Goal: Information Seeking & Learning: Learn about a topic

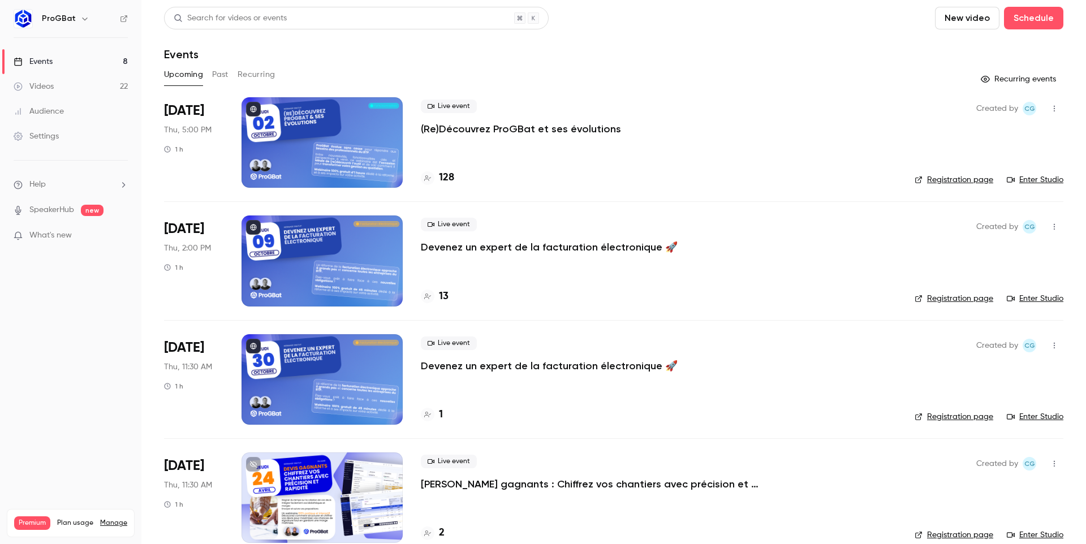
click at [487, 131] on p "(Re)Découvrez ProGBat et ses évolutions" at bounding box center [521, 129] width 200 height 14
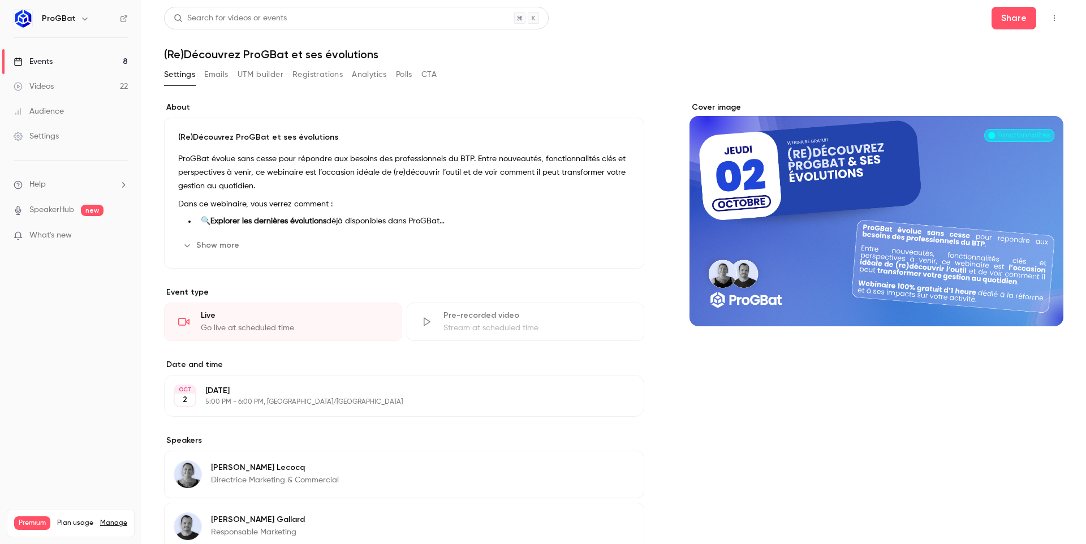
click at [371, 75] on button "Analytics" at bounding box center [369, 75] width 35 height 18
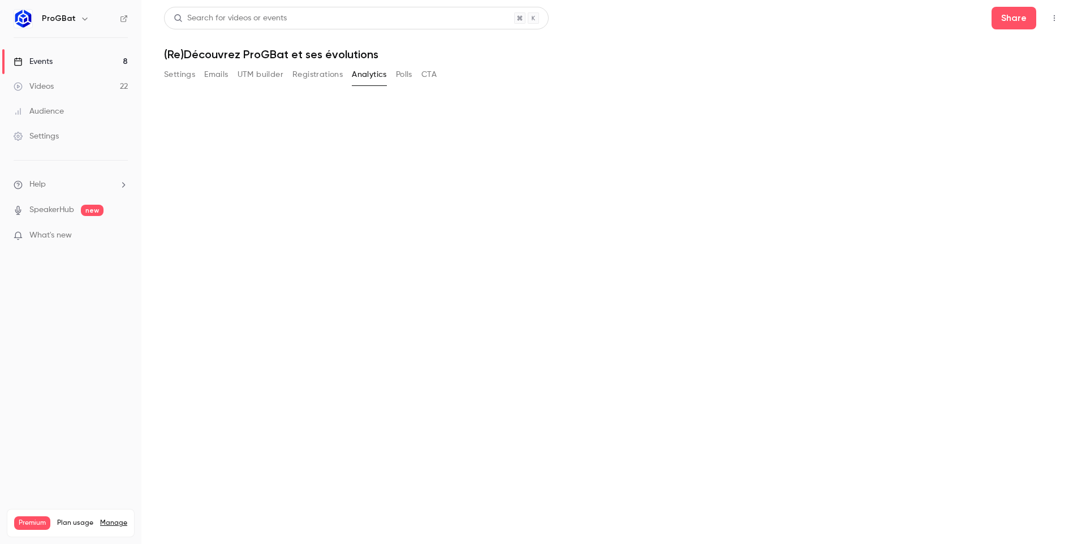
click at [307, 76] on button "Registrations" at bounding box center [317, 75] width 50 height 18
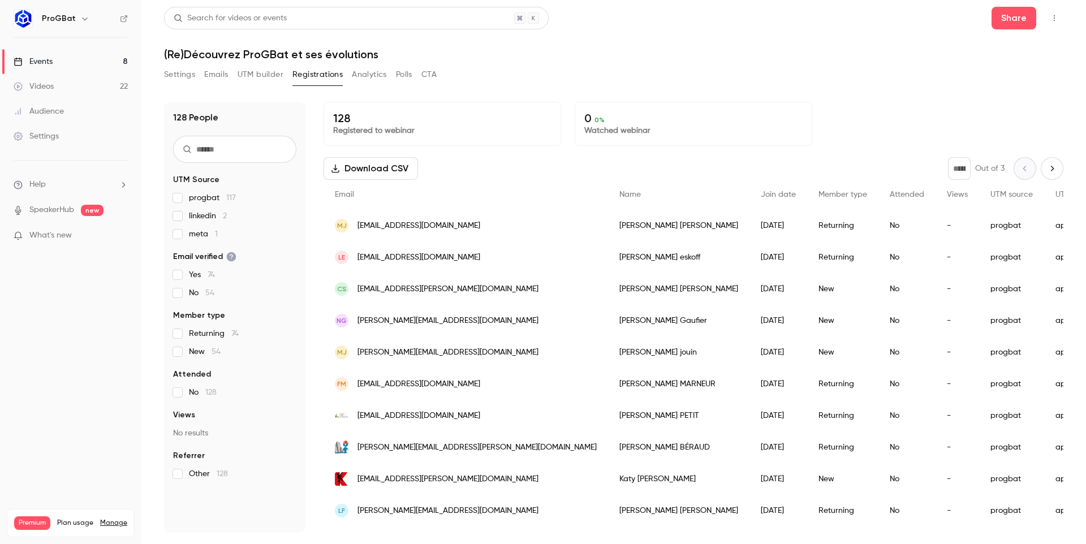
click at [68, 78] on link "Videos 22" at bounding box center [70, 86] width 141 height 25
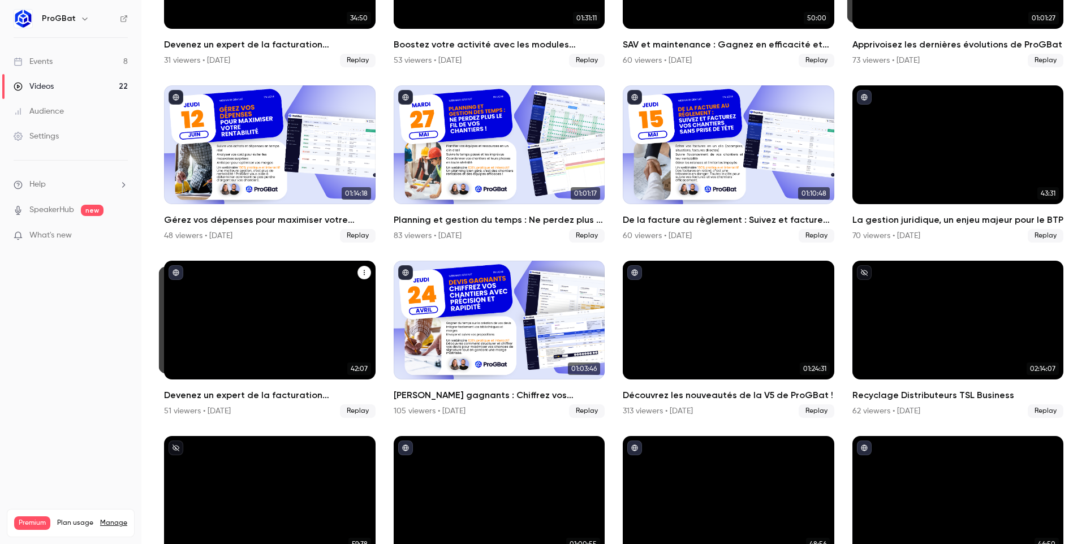
scroll to position [420, 0]
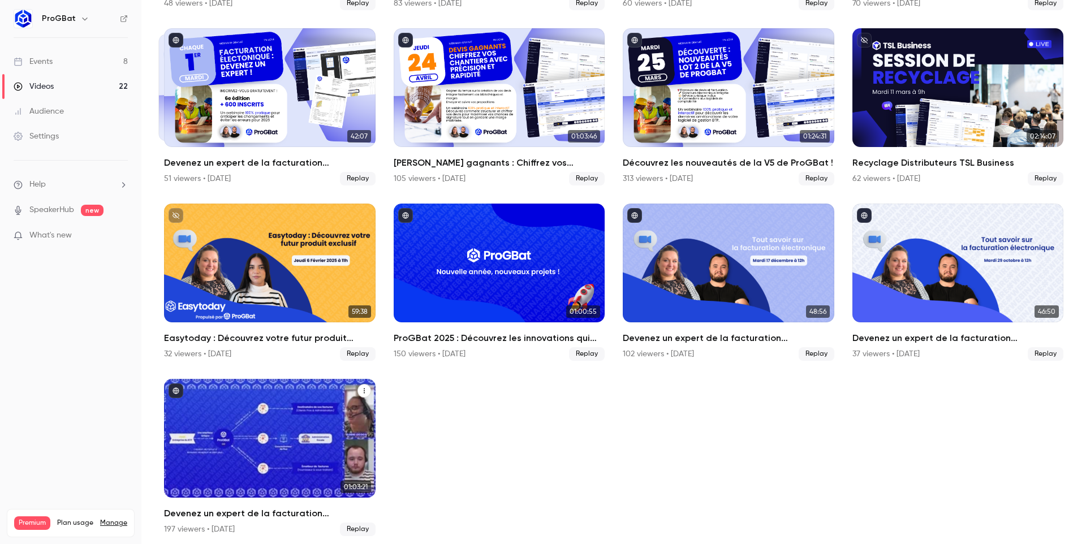
click at [270, 400] on div "Devenez un expert de la facturation électronique 🚀" at bounding box center [269, 438] width 211 height 119
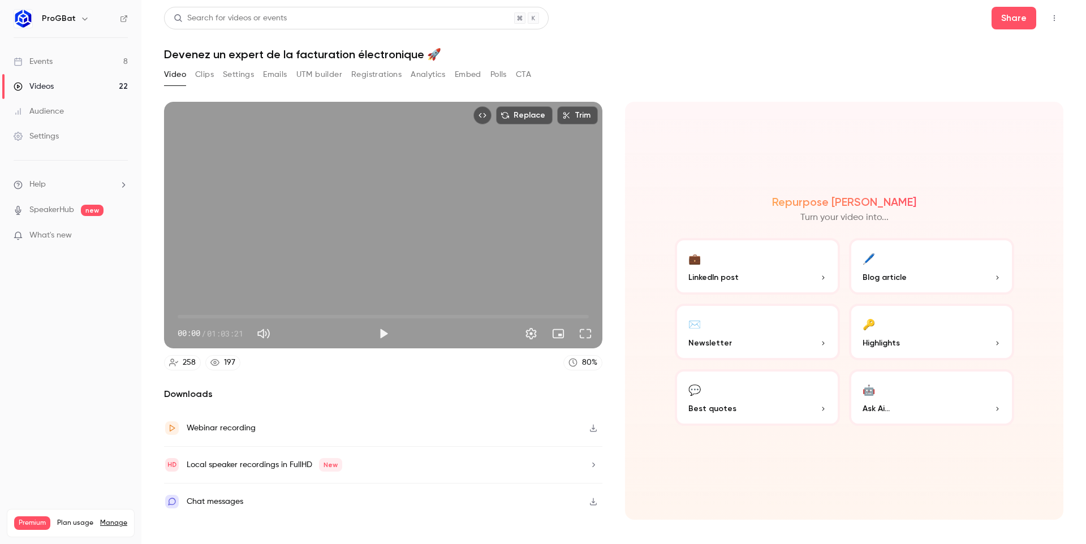
click at [362, 71] on button "Registrations" at bounding box center [376, 75] width 50 height 18
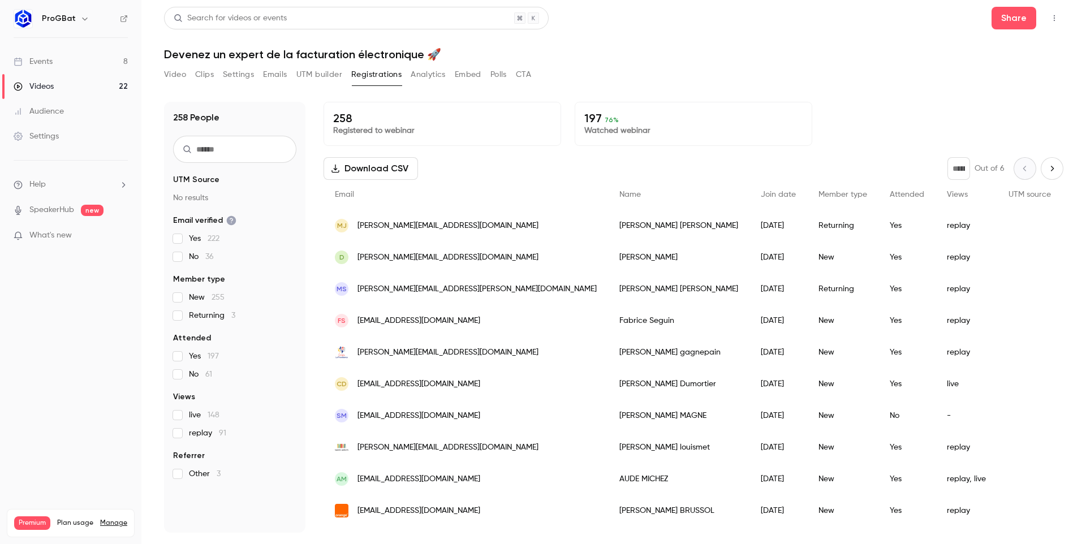
click at [76, 107] on link "Audience" at bounding box center [70, 111] width 141 height 25
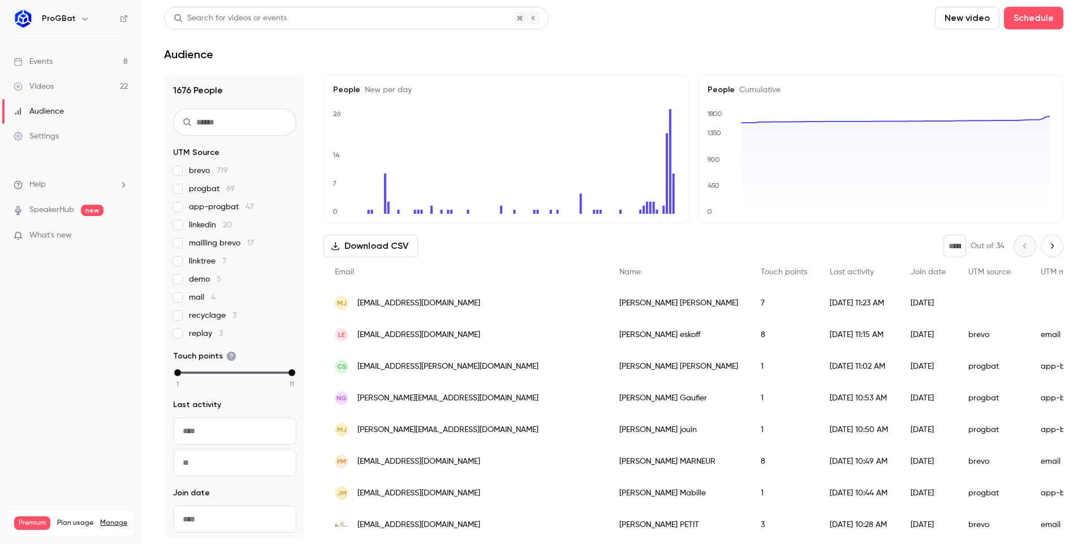
click at [78, 87] on link "Videos 22" at bounding box center [70, 86] width 141 height 25
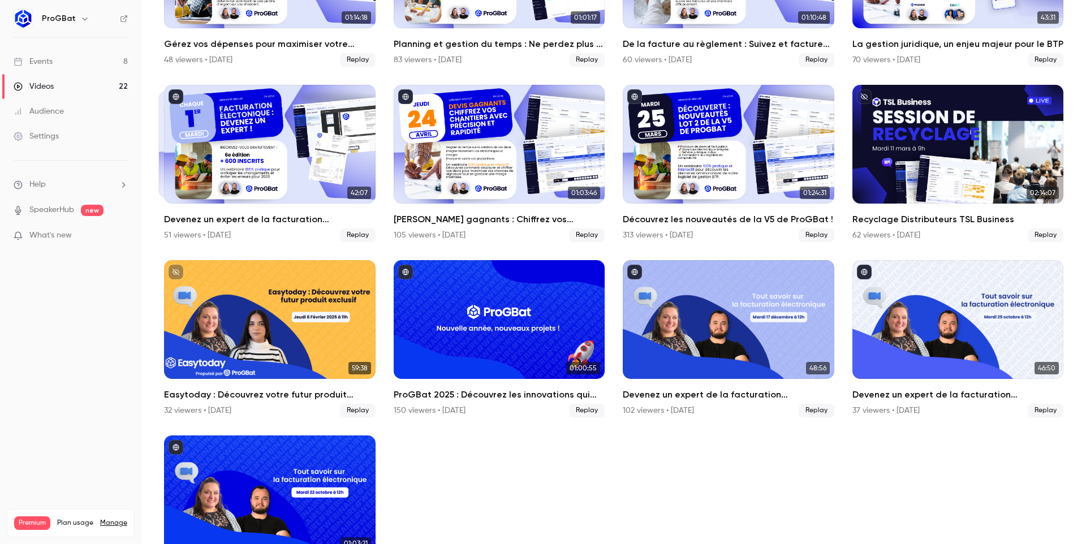
scroll to position [420, 0]
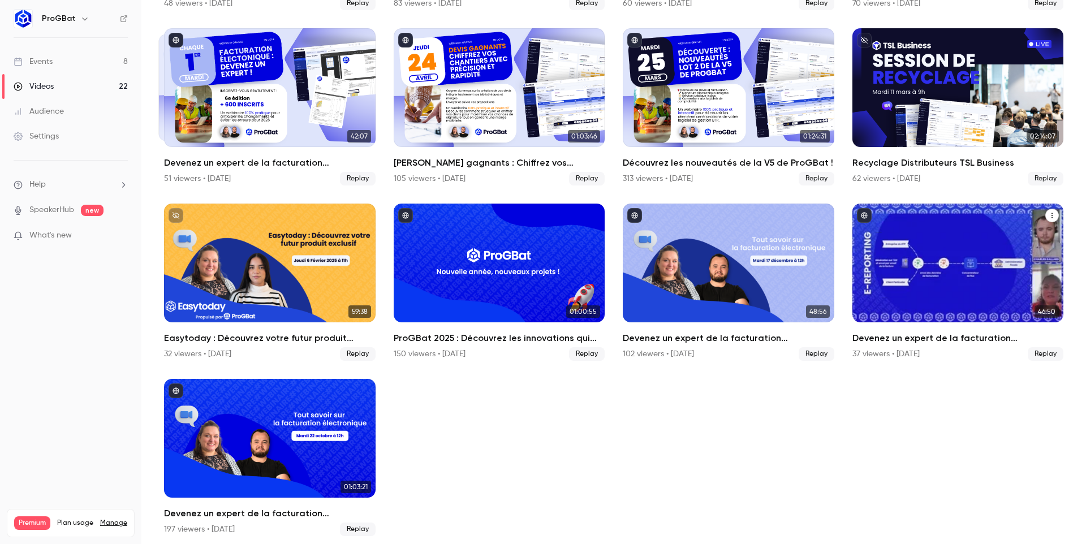
click at [926, 299] on div "Devenez un expert de la facturation électronique 🚀" at bounding box center [957, 263] width 211 height 119
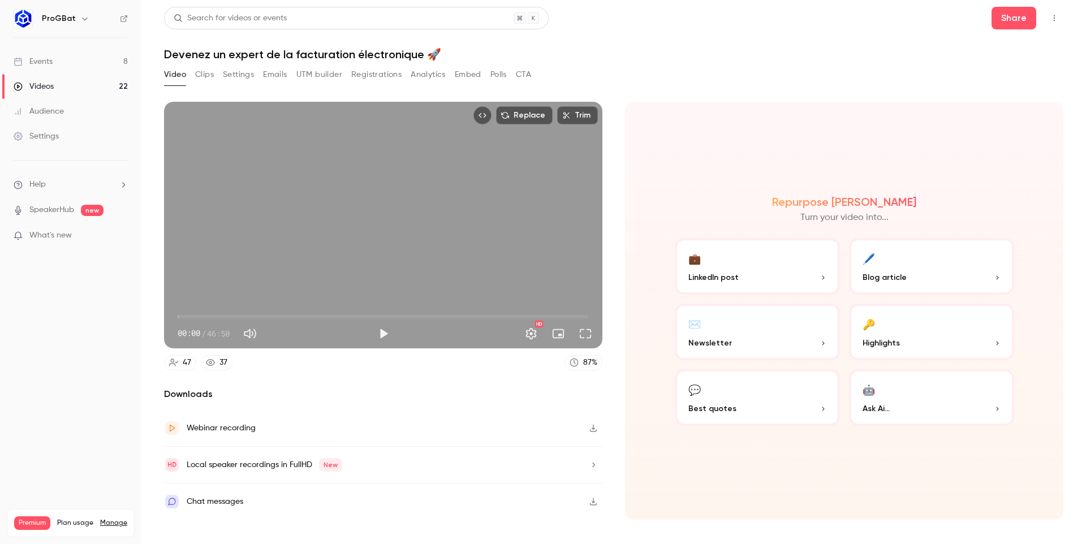
click at [394, 75] on button "Registrations" at bounding box center [376, 75] width 50 height 18
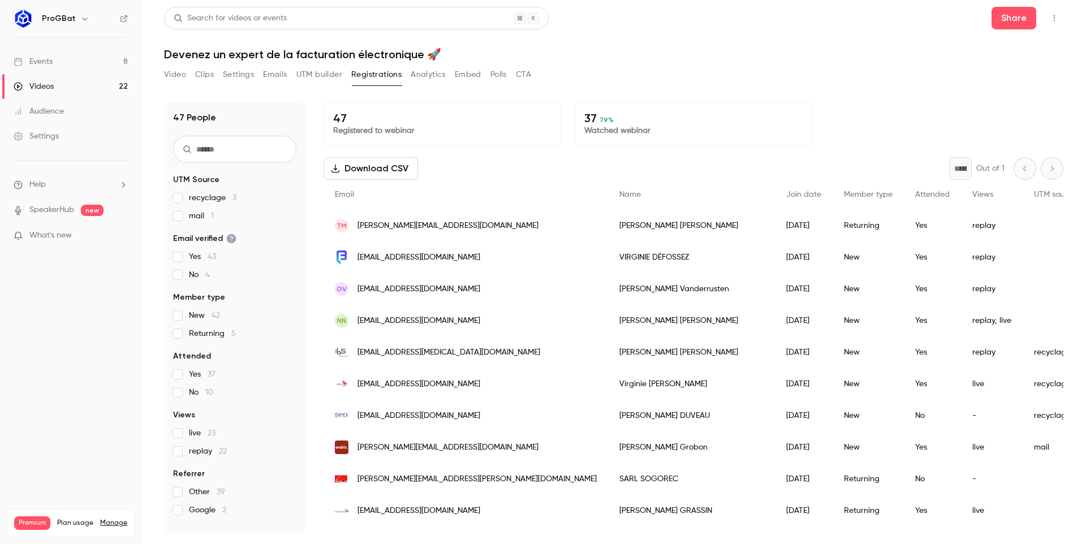
click at [53, 84] on div "Videos" at bounding box center [34, 86] width 40 height 11
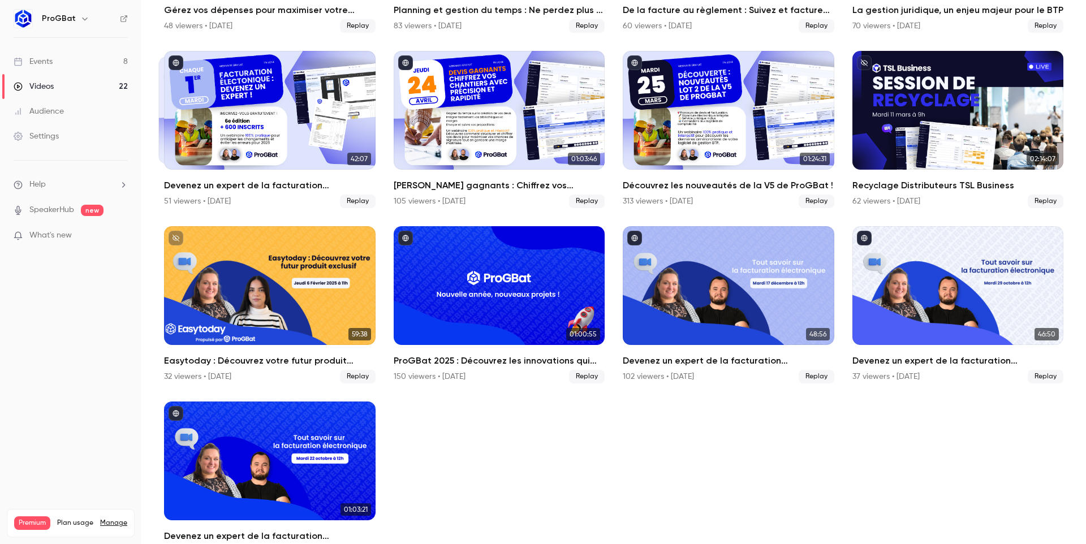
scroll to position [420, 0]
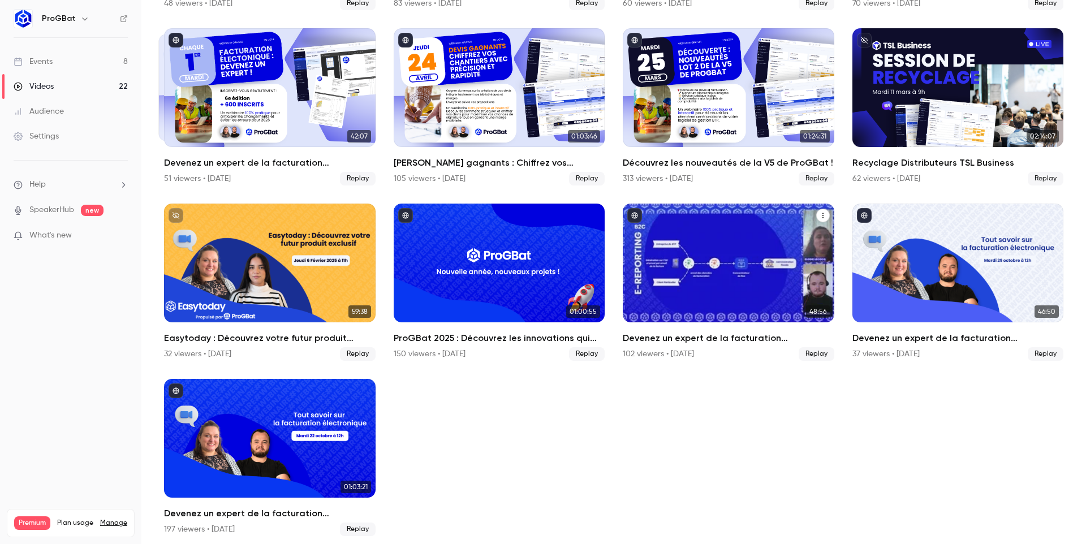
click at [644, 303] on div "Devenez un expert de la facturation électronique 🚀" at bounding box center [728, 263] width 211 height 119
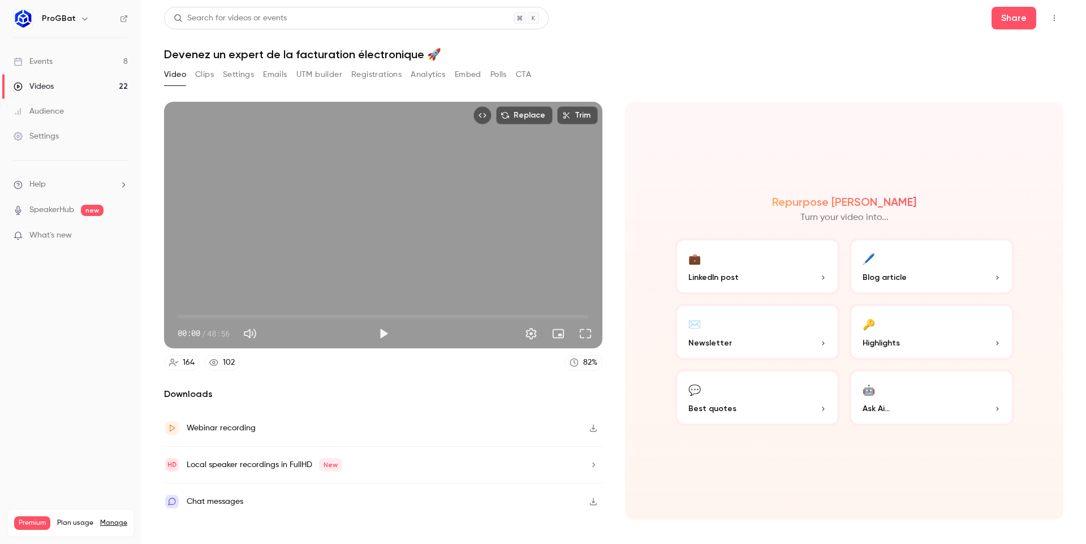
click at [354, 71] on button "Registrations" at bounding box center [376, 75] width 50 height 18
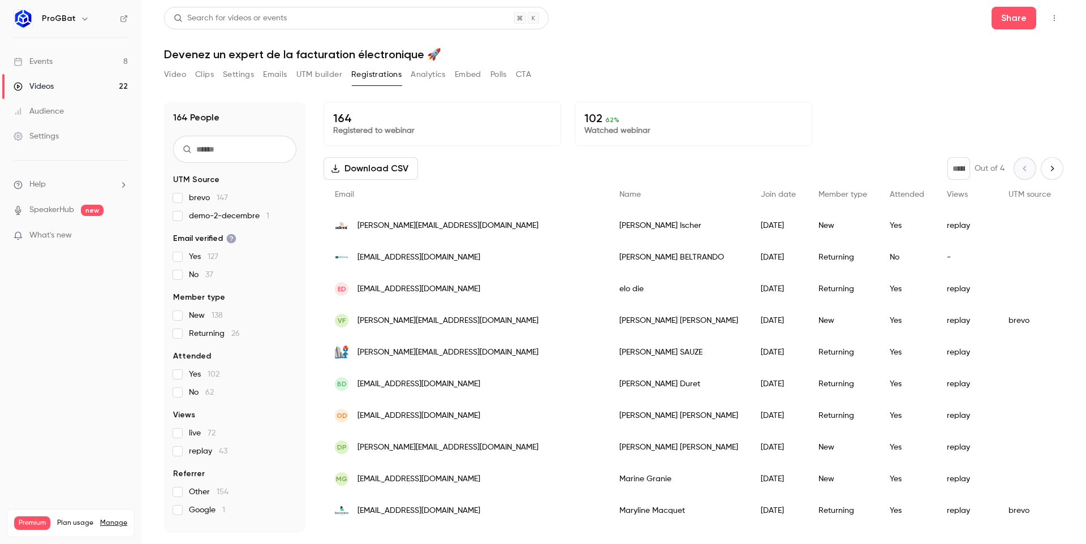
click at [90, 90] on link "Videos 22" at bounding box center [70, 86] width 141 height 25
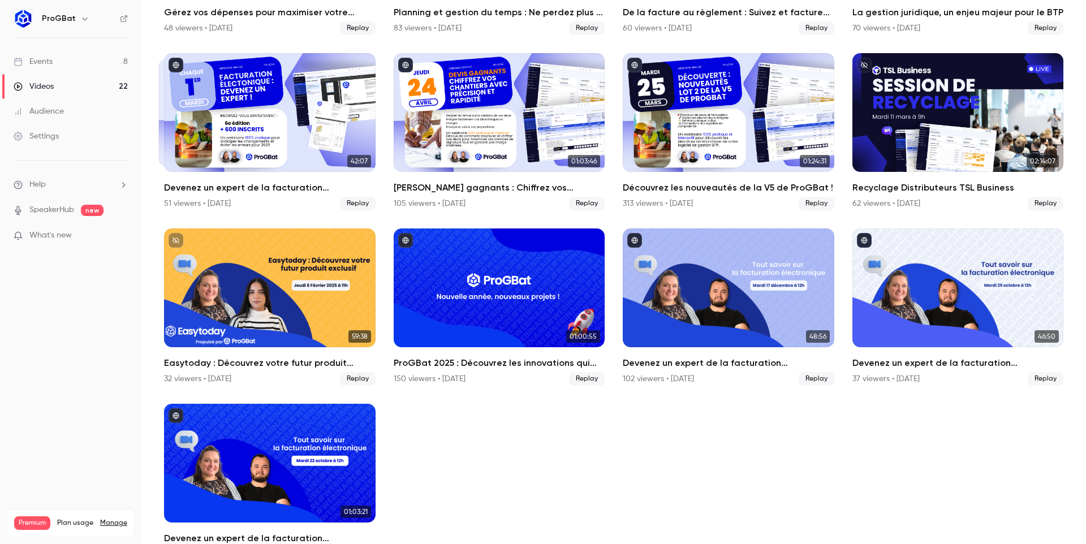
scroll to position [420, 0]
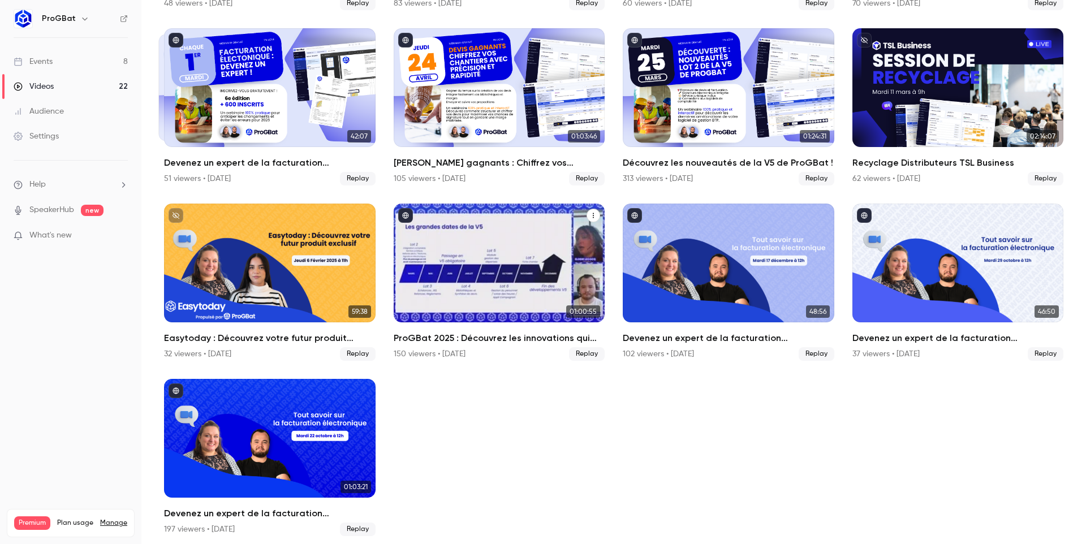
click at [516, 286] on div "ProGBat 2025 : Découvrez les innovations qui transformeront votre activité ! 🚀" at bounding box center [499, 263] width 211 height 119
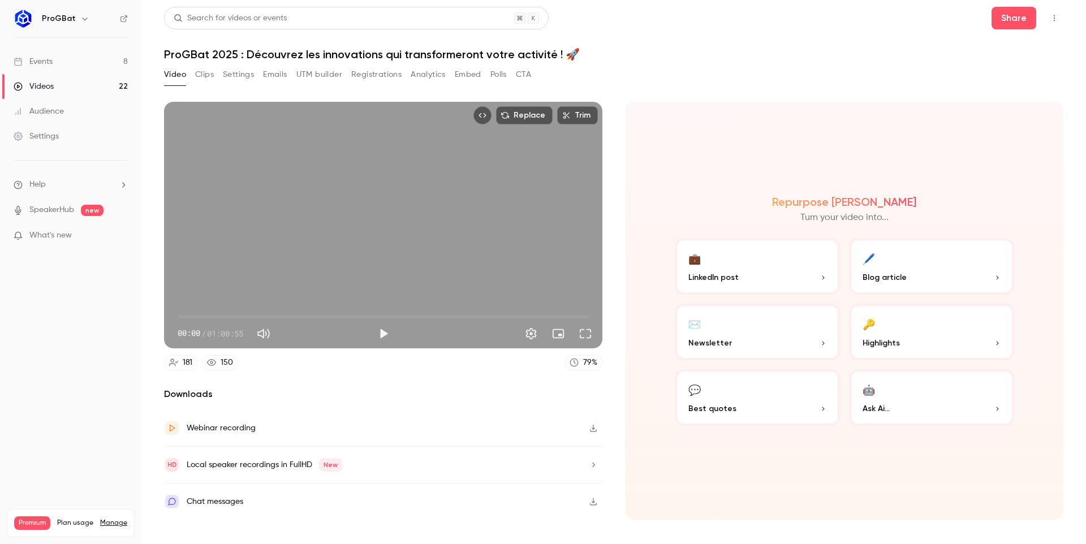
click at [365, 74] on button "Registrations" at bounding box center [376, 75] width 50 height 18
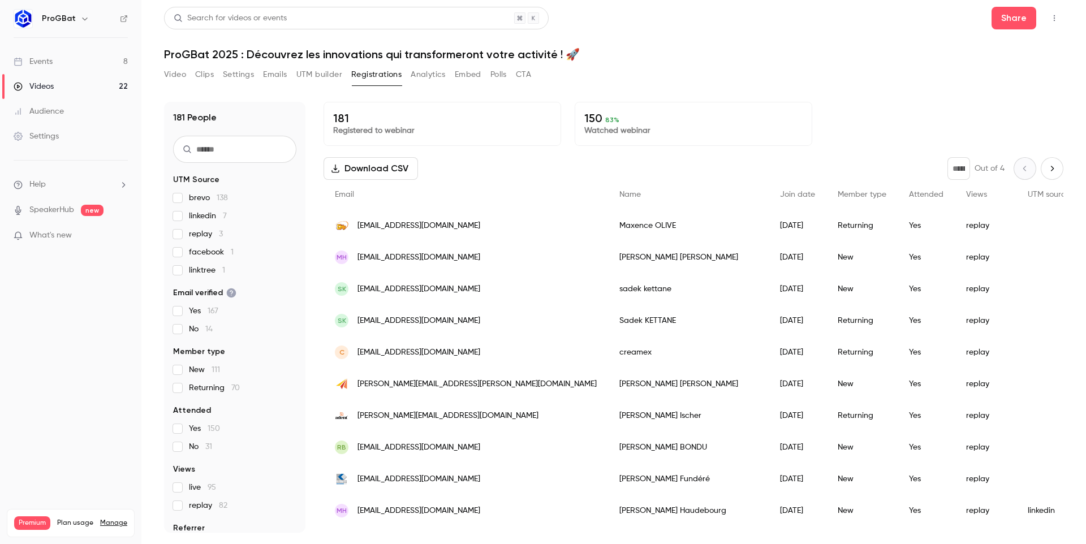
click at [81, 79] on link "Videos 22" at bounding box center [70, 86] width 141 height 25
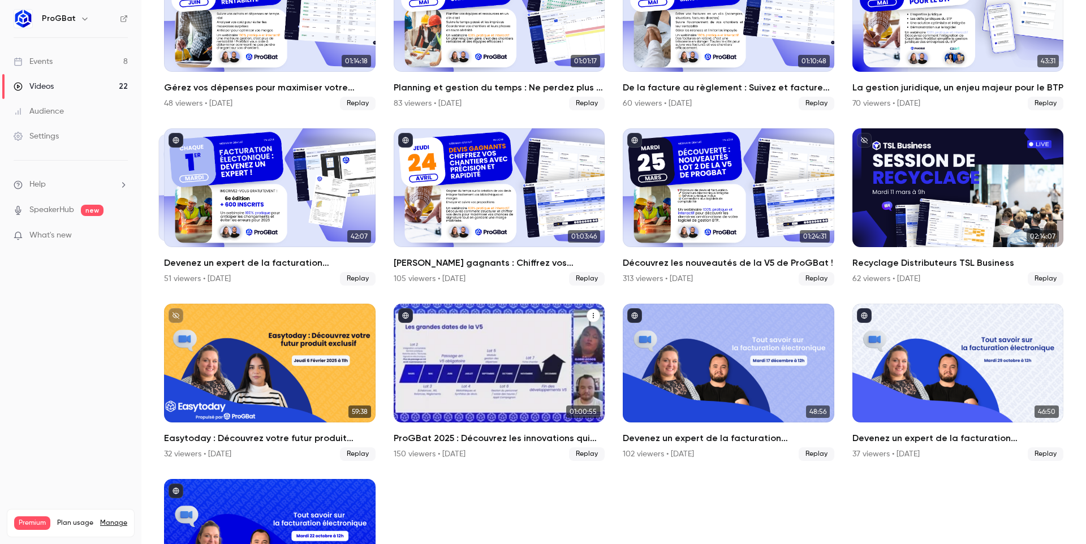
scroll to position [317, 0]
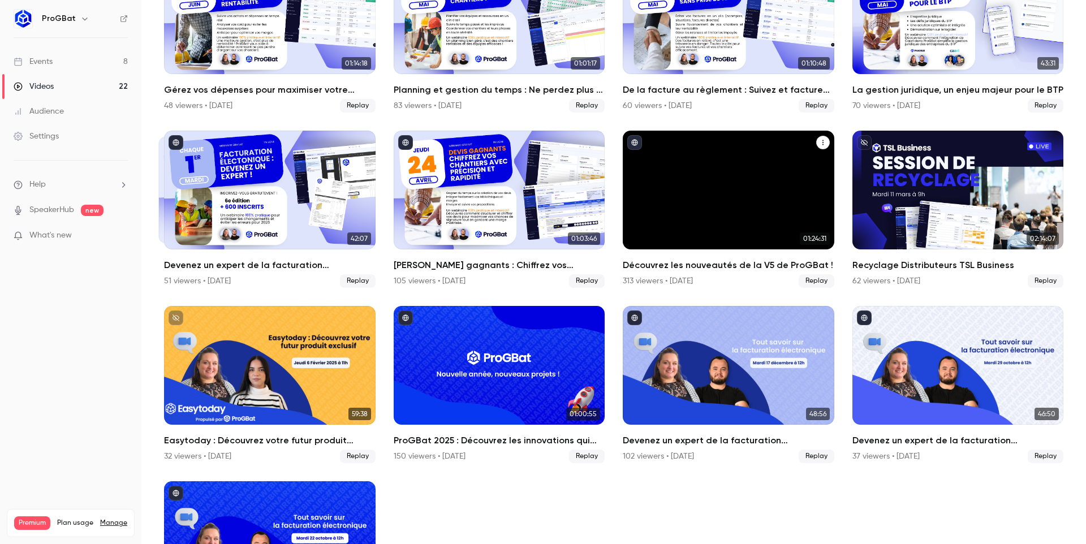
click at [702, 172] on div "Découvrez les nouveautés de la V5 de ProGBat !" at bounding box center [728, 190] width 211 height 119
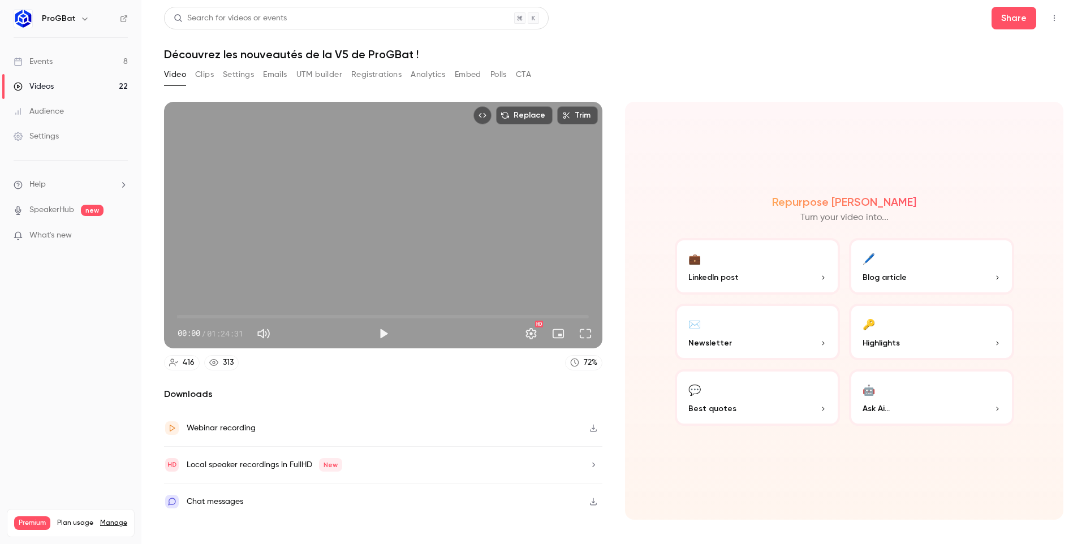
click at [363, 69] on button "Registrations" at bounding box center [376, 75] width 50 height 18
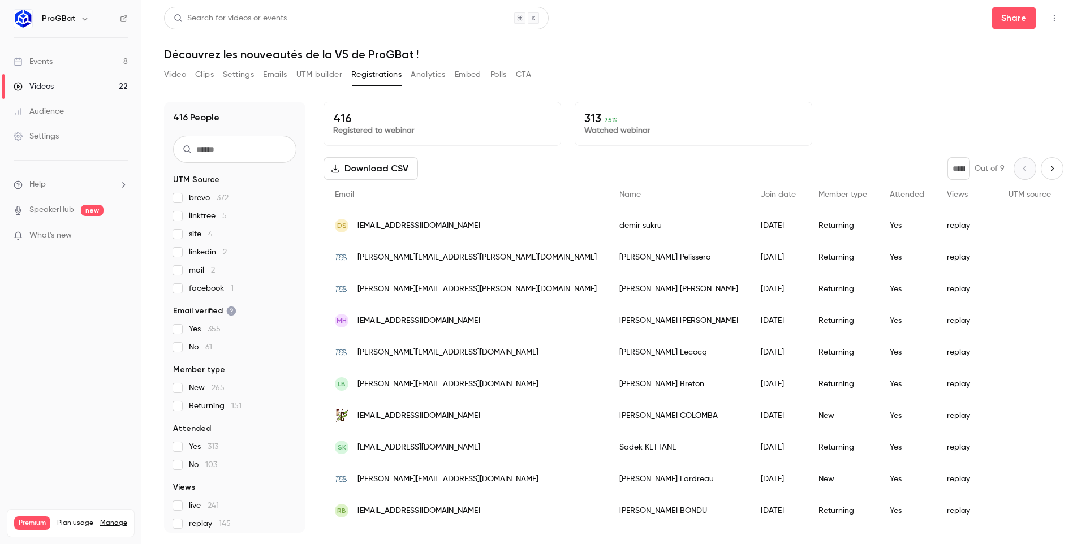
click at [107, 81] on link "Videos 22" at bounding box center [70, 86] width 141 height 25
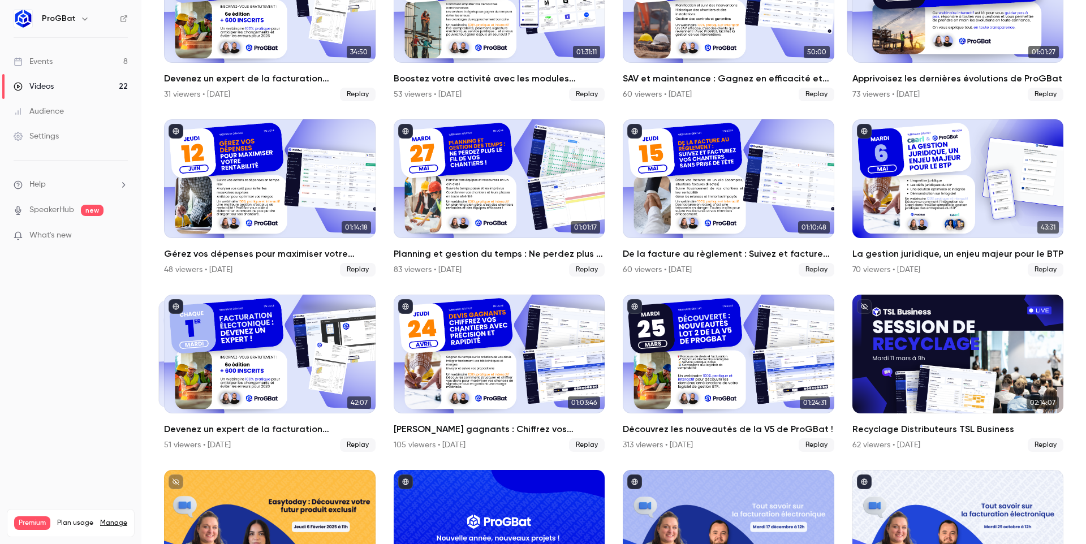
scroll to position [156, 0]
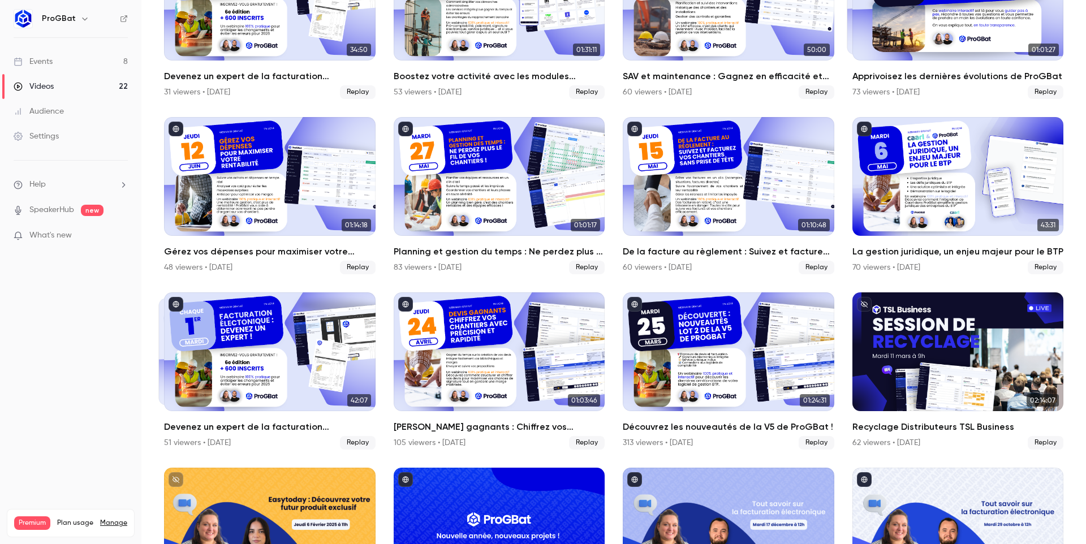
click at [668, 365] on div "Découvrez les nouveautés de la V5 de ProGBat !" at bounding box center [728, 351] width 211 height 119
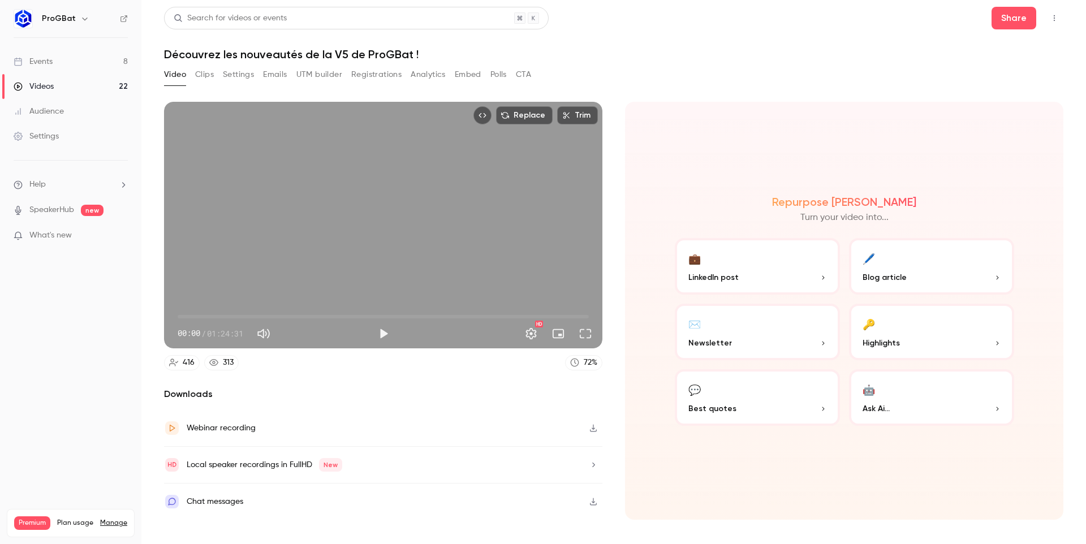
drag, startPoint x: 274, startPoint y: 255, endPoint x: 283, endPoint y: 276, distance: 22.8
click at [276, 254] on div "Replace Trim 00:00 00:00 / 01:24:31 HD" at bounding box center [383, 225] width 438 height 247
click at [187, 313] on span "00:01" at bounding box center [383, 317] width 411 height 18
click at [202, 317] on span "01:58" at bounding box center [383, 317] width 411 height 18
click at [212, 314] on span "05:07" at bounding box center [383, 317] width 411 height 18
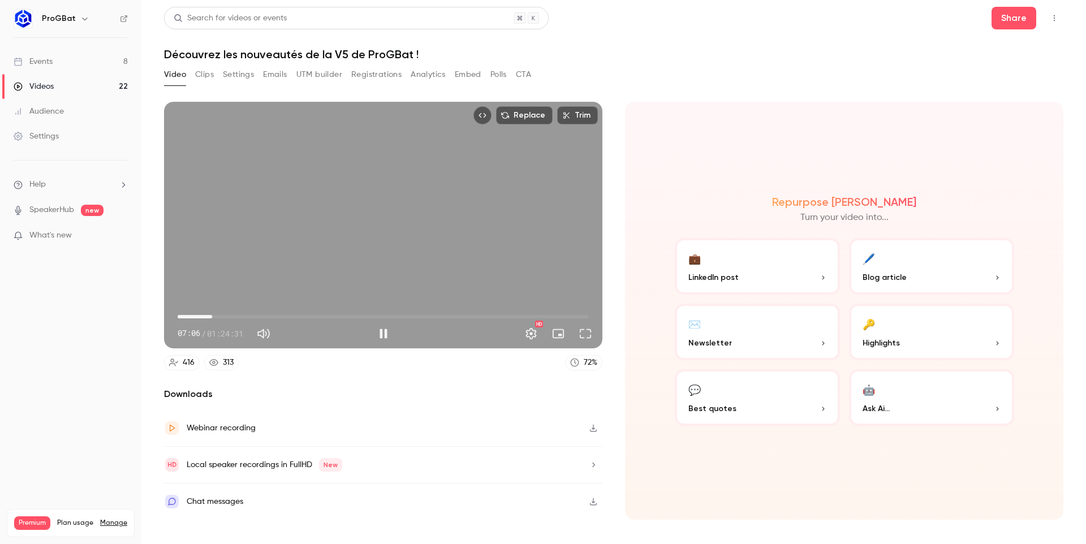
click at [287, 263] on div "Replace Trim 07:06 07:06 / 01:24:31 HD" at bounding box center [383, 225] width 438 height 247
click at [209, 315] on span "06:23" at bounding box center [208, 316] width 3 height 3
click at [207, 315] on span "06:23" at bounding box center [208, 316] width 3 height 3
type input "***"
click at [201, 315] on span "04:53" at bounding box center [201, 316] width 3 height 3
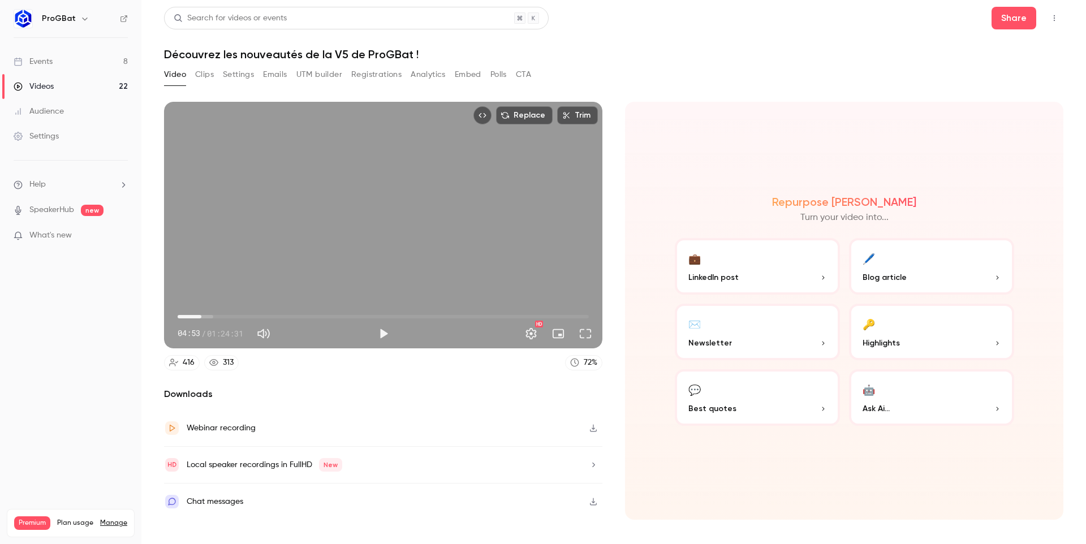
click at [886, 161] on div "Repurpose Ai Turn your video into... 💼 LinkedIn post 🖊️ Blog article ✉️ Newslet…" at bounding box center [844, 311] width 438 height 418
click at [123, 67] on link "Events 8" at bounding box center [70, 61] width 141 height 25
